Goal: Transaction & Acquisition: Purchase product/service

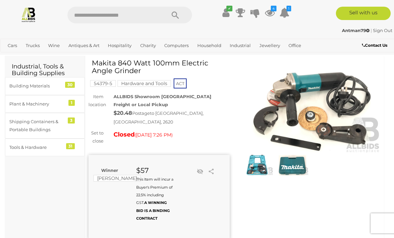
scroll to position [19, 0]
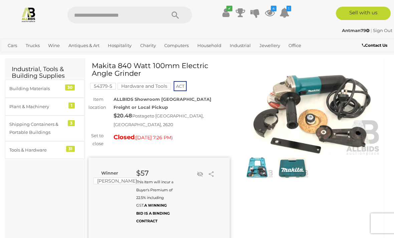
click at [268, 11] on icon at bounding box center [270, 13] width 10 height 12
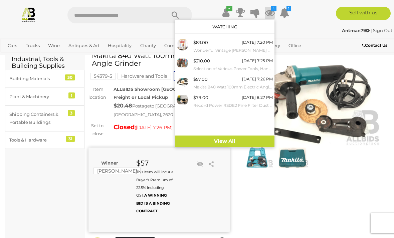
scroll to position [0, 0]
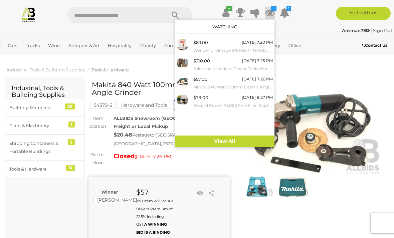
click at [343, 75] on div at bounding box center [197, 119] width 394 height 238
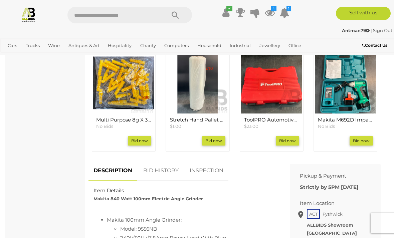
scroll to position [272, 0]
click at [275, 76] on img at bounding box center [271, 83] width 61 height 61
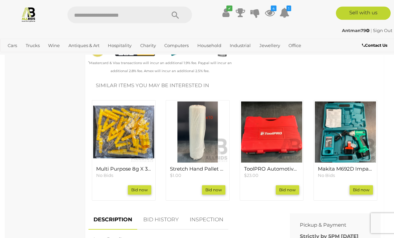
scroll to position [223, 0]
click at [350, 115] on img at bounding box center [345, 132] width 61 height 61
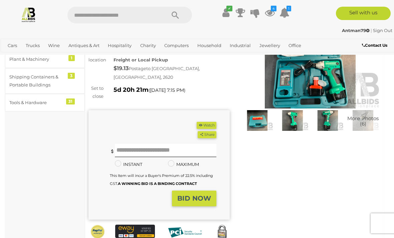
scroll to position [65, 0]
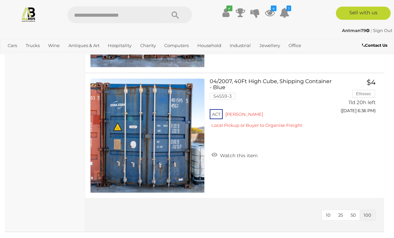
scroll to position [3748, 0]
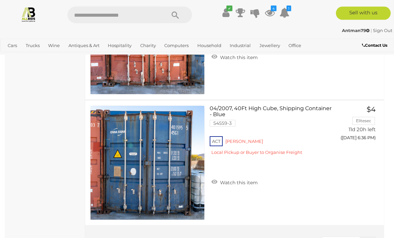
click at [285, 12] on icon at bounding box center [285, 13] width 10 height 12
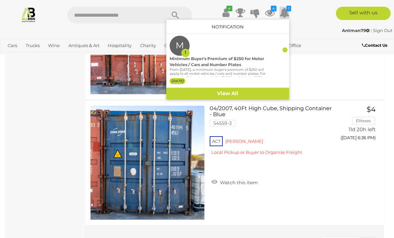
click at [289, 12] on icon at bounding box center [285, 13] width 10 height 12
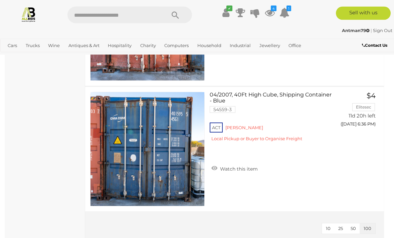
scroll to position [3735, 0]
click at [0, 0] on link "Garage Sale & Storage Unit Contents" at bounding box center [0, 0] width 0 height 0
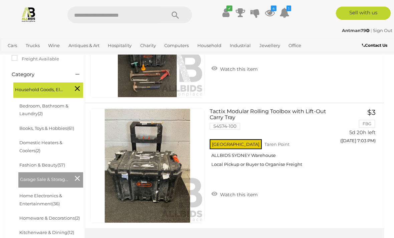
scroll to position [158, 0]
click at [0, 0] on span "Closing [DATE] and [DATE]" at bounding box center [0, 0] width 0 height 0
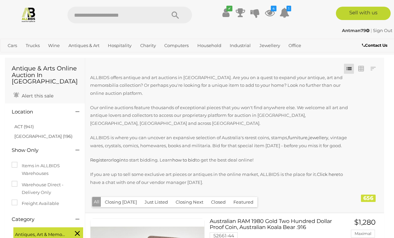
scroll to position [19, 0]
click at [30, 124] on link "ACT (941)" at bounding box center [23, 126] width 19 height 5
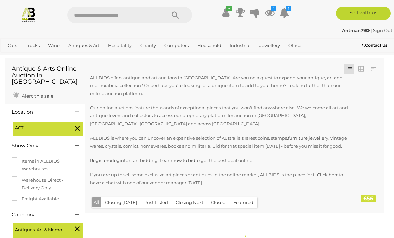
scroll to position [0, 0]
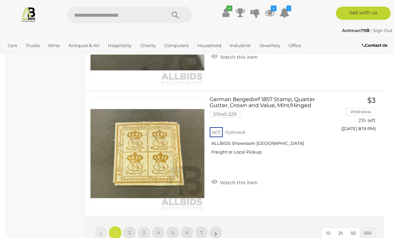
scroll to position [12591, 0]
click at [128, 230] on span "2" at bounding box center [129, 233] width 3 height 6
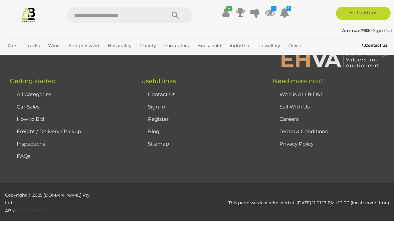
scroll to position [164, 0]
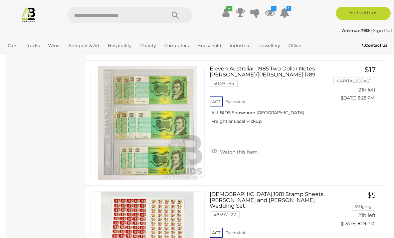
scroll to position [1176, 0]
click at [281, 198] on link "Australian 1981 Stamp Sheets, [PERSON_NAME] and [PERSON_NAME] Wedding Set 48597…" at bounding box center [272, 226] width 115 height 69
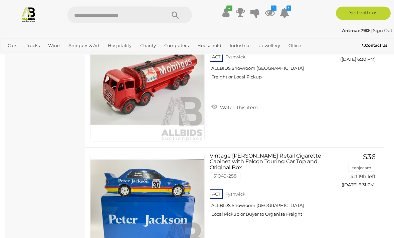
scroll to position [11897, 0]
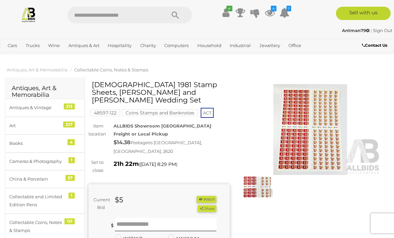
click at [207, 196] on button "Watch" at bounding box center [206, 199] width 19 height 7
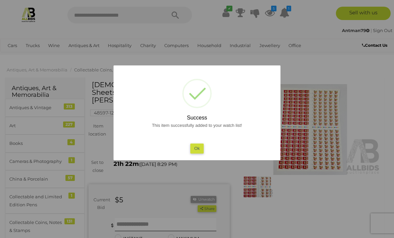
click at [199, 150] on button "Ok" at bounding box center [197, 149] width 14 height 10
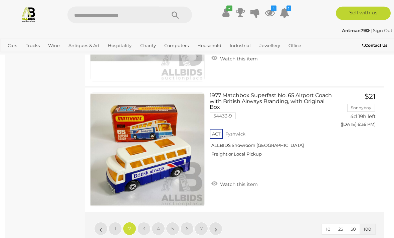
scroll to position [12585, 0]
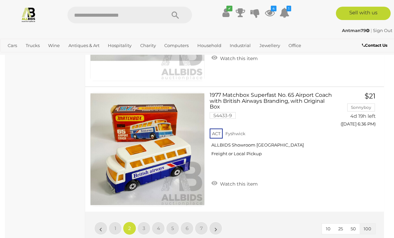
click at [146, 222] on link "3" at bounding box center [143, 228] width 13 height 13
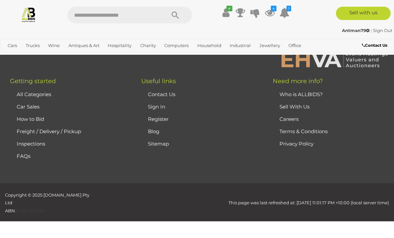
scroll to position [164, 0]
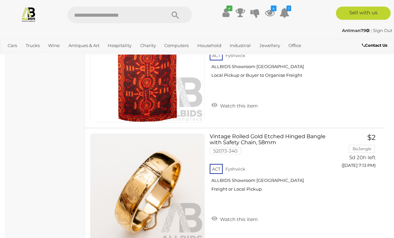
scroll to position [12158, 0]
